Goal: Information Seeking & Learning: Learn about a topic

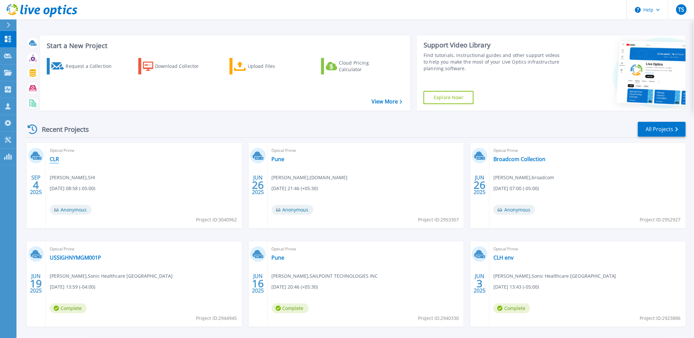
click at [54, 157] on link "CLR" at bounding box center [54, 159] width 9 height 7
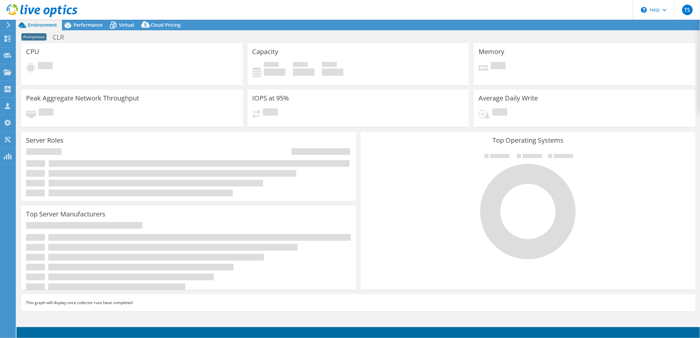
select select "USD"
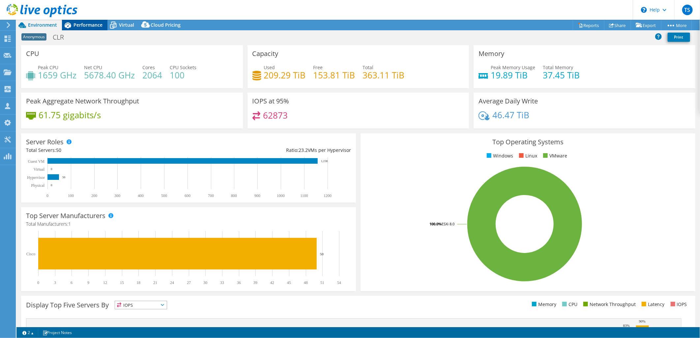
click at [91, 24] on span "Performance" at bounding box center [87, 25] width 29 height 6
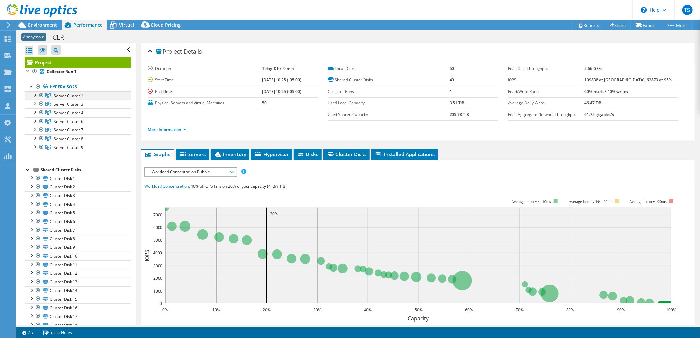
click at [33, 94] on div at bounding box center [34, 94] width 7 height 7
click at [36, 103] on div at bounding box center [34, 103] width 7 height 7
click at [35, 111] on div at bounding box center [34, 111] width 7 height 7
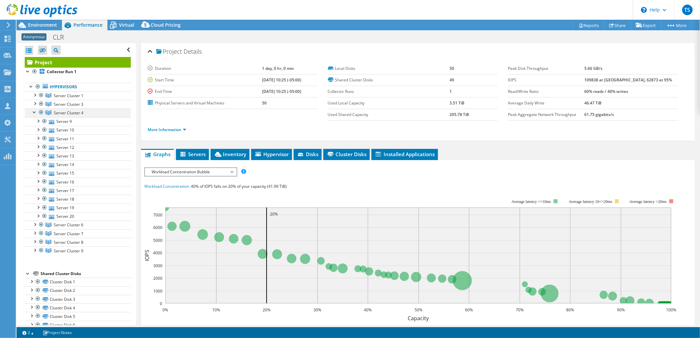
click at [35, 111] on div at bounding box center [34, 111] width 7 height 7
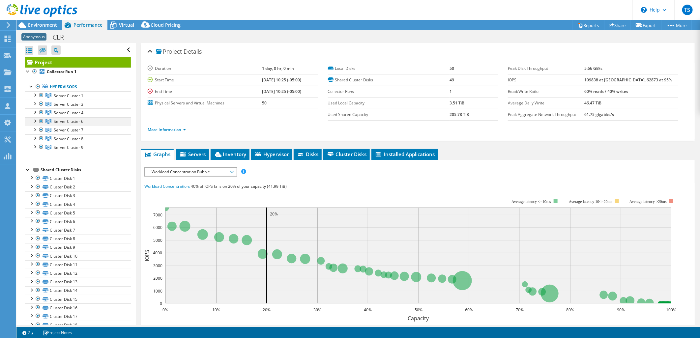
click at [35, 122] on div at bounding box center [34, 120] width 7 height 7
click at [34, 129] on div at bounding box center [34, 129] width 7 height 7
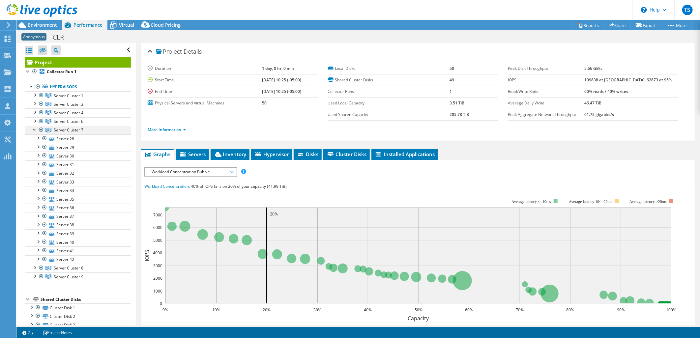
click at [34, 129] on div at bounding box center [34, 129] width 7 height 7
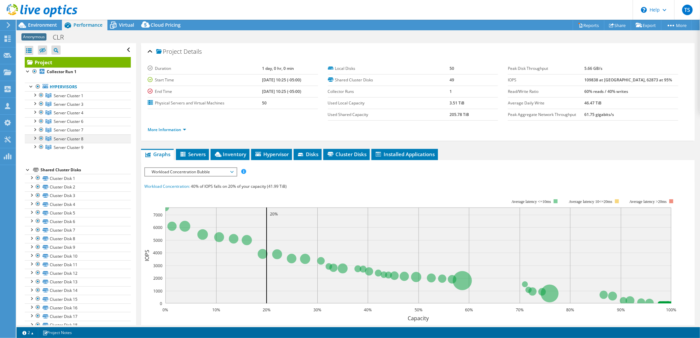
click at [35, 139] on div at bounding box center [34, 137] width 7 height 7
click at [34, 150] on div at bounding box center [34, 146] width 7 height 7
click at [30, 24] on span "Environment" at bounding box center [42, 25] width 29 height 6
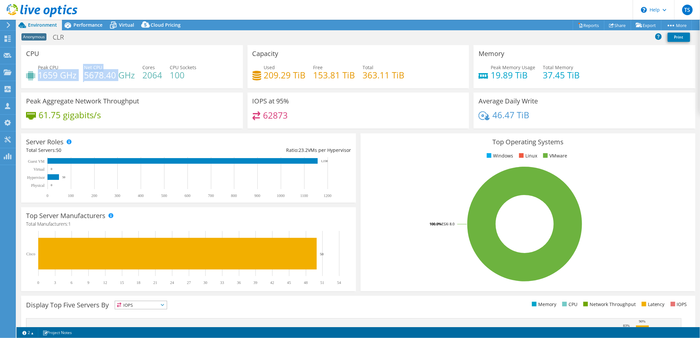
drag, startPoint x: 38, startPoint y: 74, endPoint x: 120, endPoint y: 73, distance: 82.3
click at [120, 73] on div "Peak CPU 1659 GHz Net CPU 5678.40 GHz Cores 2064 CPU Sockets 100" at bounding box center [132, 74] width 212 height 21
drag, startPoint x: 120, startPoint y: 73, endPoint x: 68, endPoint y: 77, distance: 52.8
click at [68, 77] on h4 "1659 GHz" at bounding box center [57, 74] width 39 height 7
drag, startPoint x: 40, startPoint y: 70, endPoint x: 119, endPoint y: 75, distance: 79.2
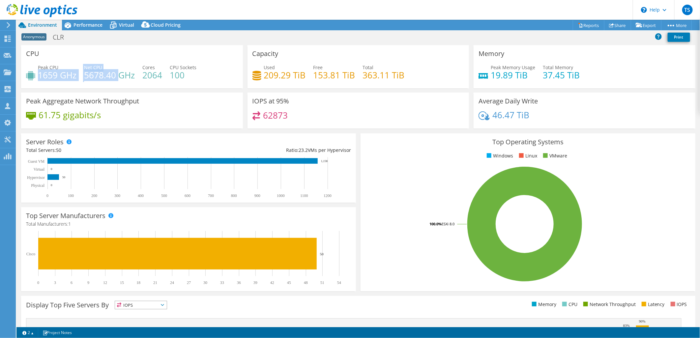
click at [119, 75] on div "Peak CPU 1659 GHz Net CPU 5678.40 GHz Cores 2064 CPU Sockets 100" at bounding box center [132, 74] width 212 height 21
drag, startPoint x: 119, startPoint y: 75, endPoint x: 128, endPoint y: 76, distance: 9.4
click at [128, 76] on h4 "5678.40 GHz" at bounding box center [109, 74] width 51 height 7
drag, startPoint x: 132, startPoint y: 75, endPoint x: 35, endPoint y: 72, distance: 96.9
click at [35, 72] on div "Peak CPU 1659 GHz Net CPU 5678.40 GHz Cores 2064 CPU Sockets 100" at bounding box center [132, 74] width 212 height 21
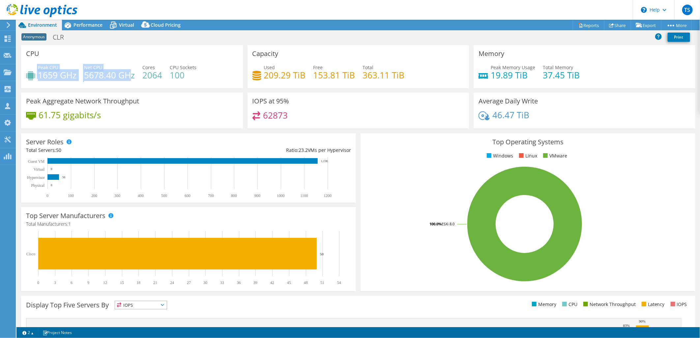
drag, startPoint x: 35, startPoint y: 72, endPoint x: 64, endPoint y: 89, distance: 33.3
click at [64, 89] on div "CPU Peak CPU 1659 GHz Net CPU 5678.40 GHz Cores 2064 CPU Sockets 100" at bounding box center [132, 68] width 226 height 47
drag, startPoint x: 48, startPoint y: 37, endPoint x: 30, endPoint y: 39, distance: 17.9
click at [30, 39] on div "Anonymous CLR Print" at bounding box center [357, 37] width 683 height 12
drag, startPoint x: 30, startPoint y: 39, endPoint x: 33, endPoint y: 58, distance: 19.1
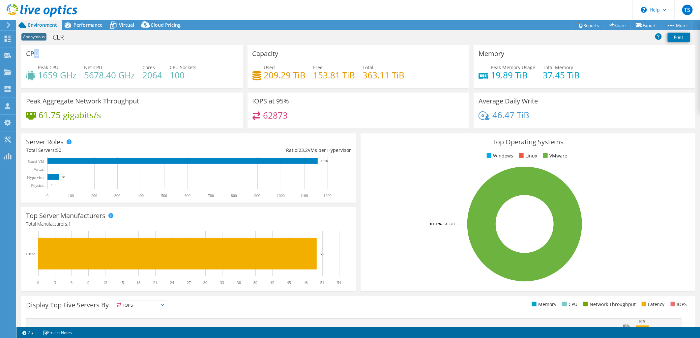
click at [33, 58] on div "CPU Peak CPU 1659 GHz Net CPU 5678.40 GHz Cores 2064 CPU Sockets 100" at bounding box center [132, 66] width 222 height 43
drag, startPoint x: 33, startPoint y: 58, endPoint x: 251, endPoint y: 87, distance: 220.0
click at [251, 87] on div "Capacity Used 209.29 TiB Free 153.81 TiB Total 363.11 TiB" at bounding box center [358, 66] width 222 height 43
click at [81, 28] on div "Performance" at bounding box center [84, 25] width 45 height 11
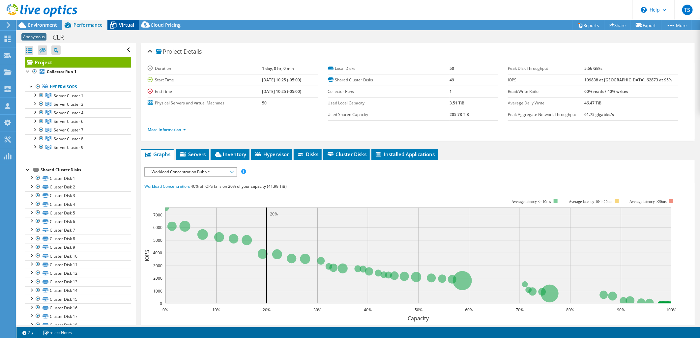
click at [123, 27] on span "Virtual" at bounding box center [126, 25] width 15 height 6
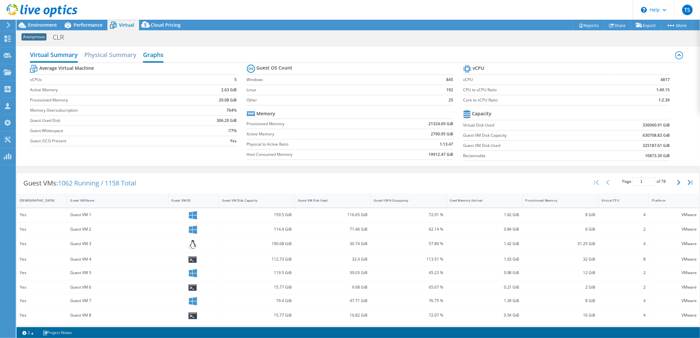
click at [147, 53] on h2 "Graphs" at bounding box center [153, 55] width 20 height 14
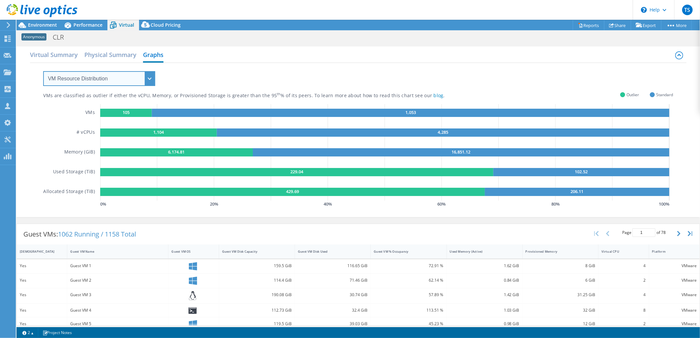
click at [127, 76] on select "VM Resource Distribution Provisioning Contrast Over Provisioning" at bounding box center [99, 78] width 112 height 15
select select "Over Provisioning"
click at [43, 71] on select "VM Resource Distribution Provisioning Contrast Over Provisioning" at bounding box center [99, 78] width 112 height 15
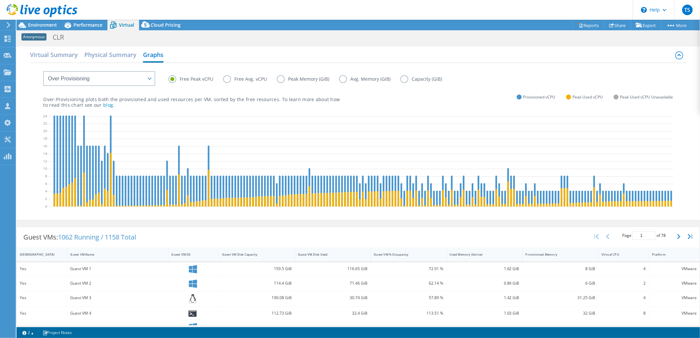
click at [226, 80] on label "Free Avg. vCPU" at bounding box center [250, 79] width 54 height 8
click at [0, 0] on input "Free Avg. vCPU" at bounding box center [0, 0] width 0 height 0
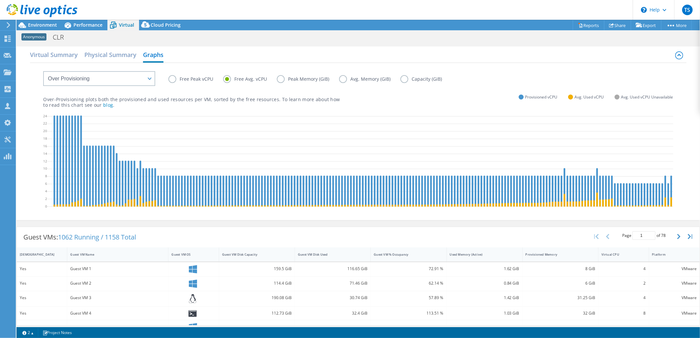
click at [172, 81] on label "Free Peak vCPU" at bounding box center [195, 79] width 55 height 8
click at [0, 0] on input "Free Peak vCPU" at bounding box center [0, 0] width 0 height 0
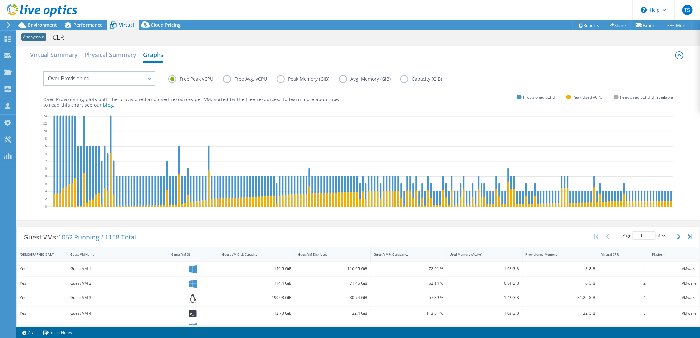
click at [281, 80] on label "Peak Memory (GiB)" at bounding box center [308, 79] width 62 height 8
click at [0, 0] on input "Peak Memory (GiB)" at bounding box center [0, 0] width 0 height 0
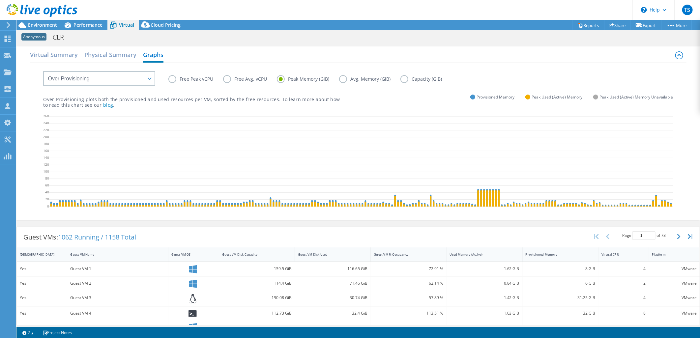
scroll to position [0, 1882]
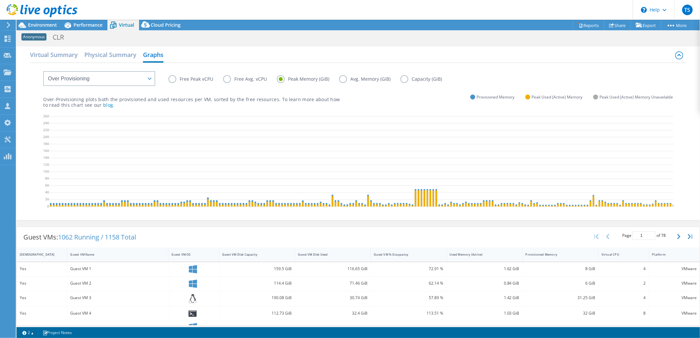
click at [343, 81] on label "Avg. Memory (GiB)" at bounding box center [369, 79] width 61 height 8
click at [0, 0] on input "Avg. Memory (GiB)" at bounding box center [0, 0] width 0 height 0
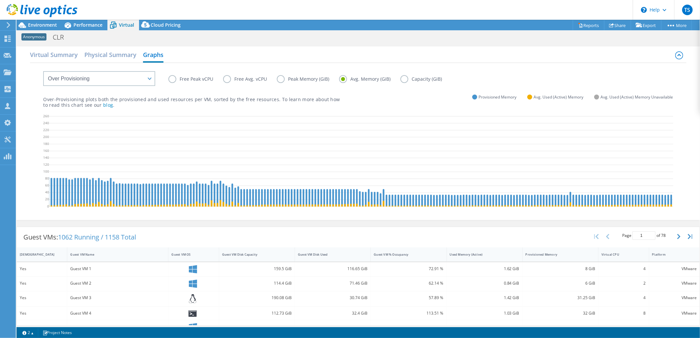
scroll to position [0, 0]
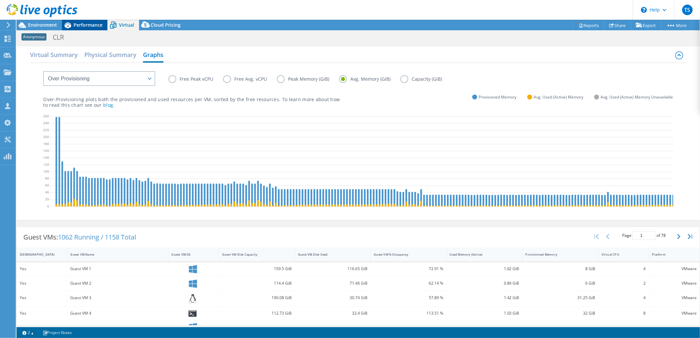
click at [86, 26] on span "Performance" at bounding box center [87, 25] width 29 height 6
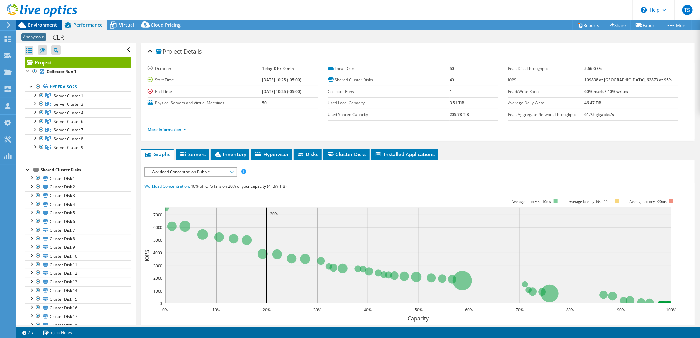
click at [41, 25] on span "Environment" at bounding box center [42, 25] width 29 height 6
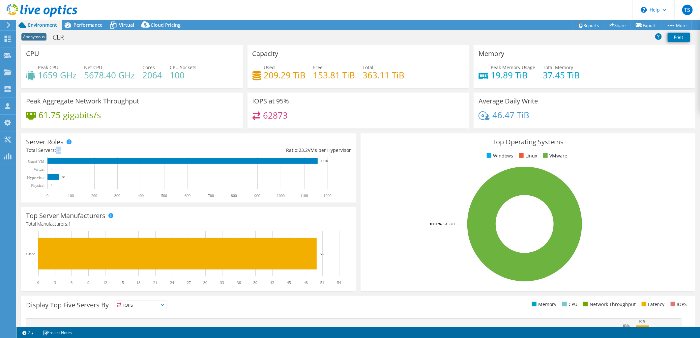
drag, startPoint x: 61, startPoint y: 149, endPoint x: 55, endPoint y: 149, distance: 5.9
click at [55, 149] on div "Total Servers: 50" at bounding box center [107, 150] width 162 height 7
drag, startPoint x: 55, startPoint y: 149, endPoint x: 36, endPoint y: 152, distance: 19.4
click at [36, 152] on div "Total Servers: 50" at bounding box center [107, 150] width 162 height 7
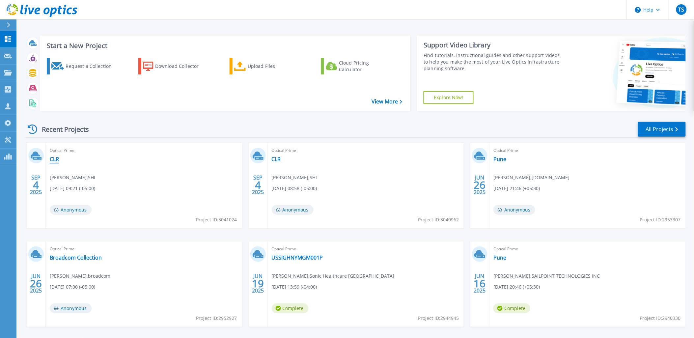
click at [53, 159] on link "CLR" at bounding box center [54, 159] width 9 height 7
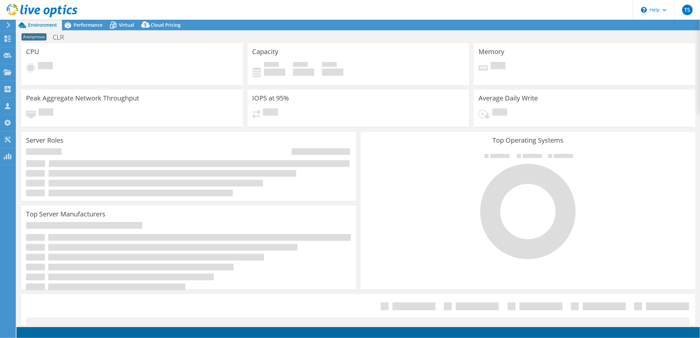
select select "USD"
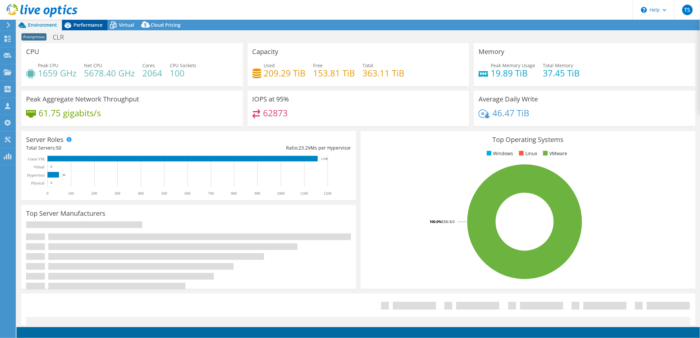
click at [88, 27] on span "Performance" at bounding box center [87, 25] width 29 height 6
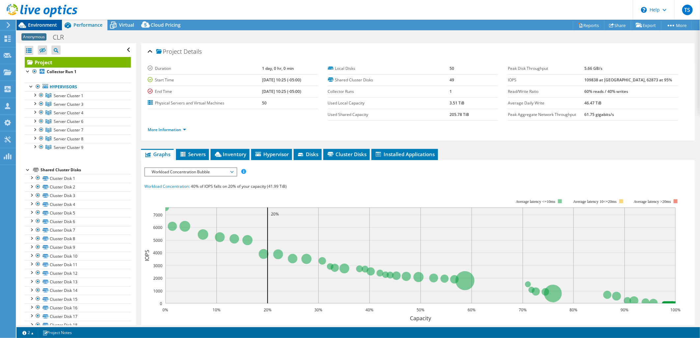
click at [39, 29] on div "Environment" at bounding box center [38, 25] width 45 height 11
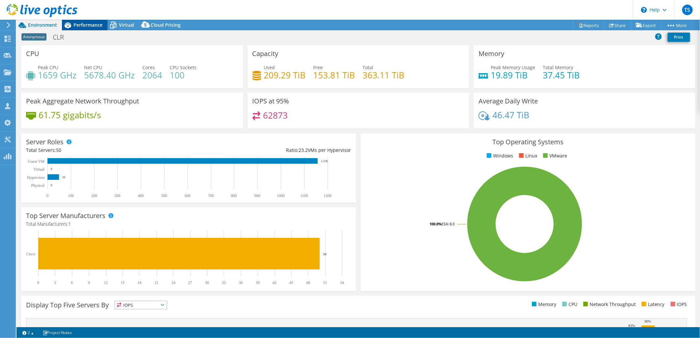
click at [84, 28] on div "Performance" at bounding box center [84, 25] width 45 height 11
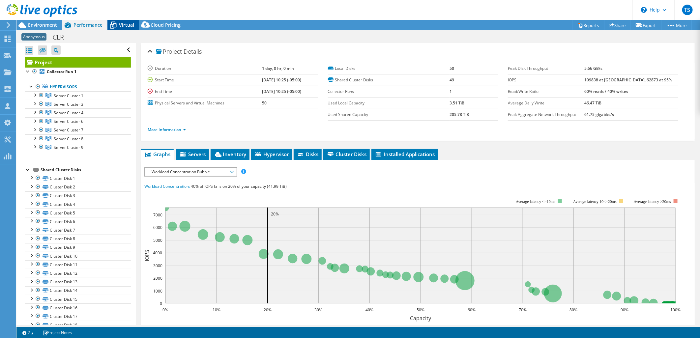
click at [126, 28] on div "Virtual" at bounding box center [123, 25] width 32 height 11
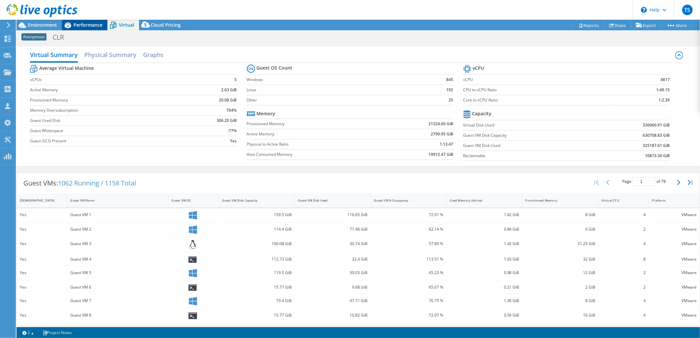
click at [86, 29] on div "Performance" at bounding box center [84, 25] width 45 height 11
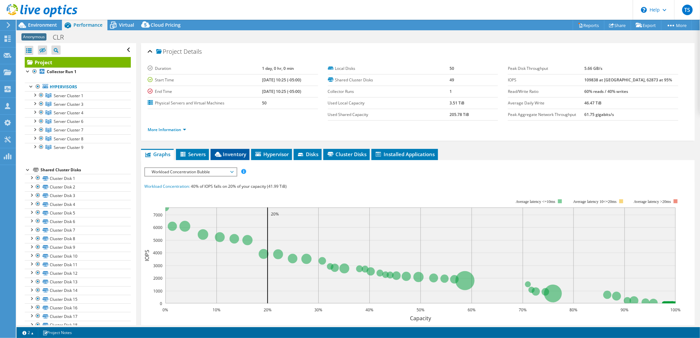
click at [235, 152] on span "Inventory" at bounding box center [230, 154] width 32 height 7
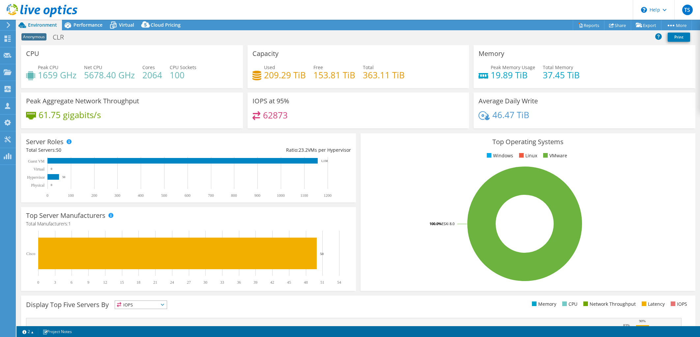
select select "USD"
